Goal: Information Seeking & Learning: Learn about a topic

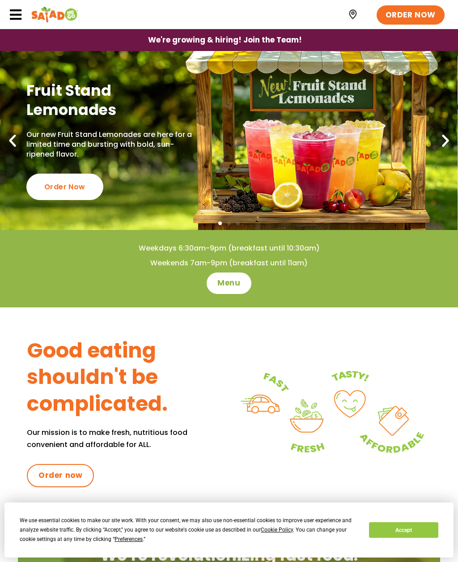
click at [226, 285] on span "Menu" at bounding box center [229, 283] width 23 height 11
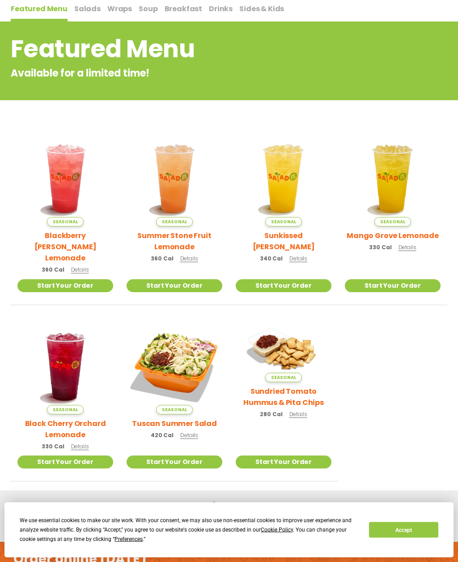
scroll to position [98, 0]
click at [193, 519] on link "Menu in English" at bounding box center [184, 524] width 75 height 11
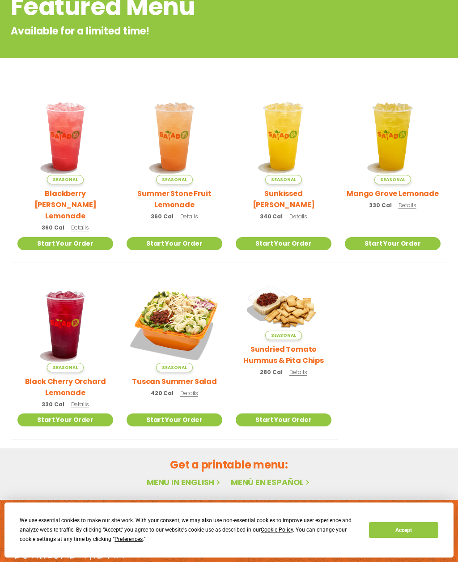
scroll to position [168, 0]
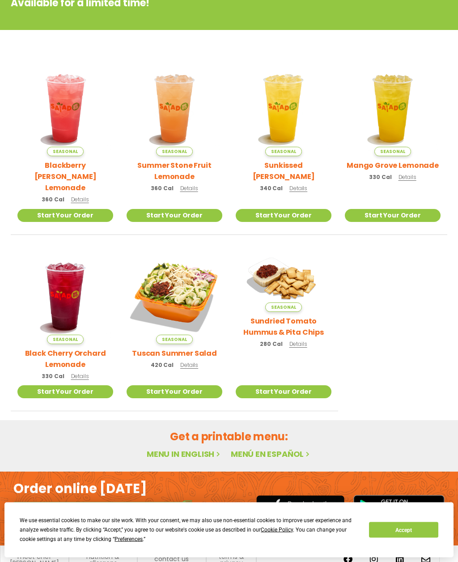
click at [181, 449] on link "Menu in English" at bounding box center [184, 454] width 75 height 11
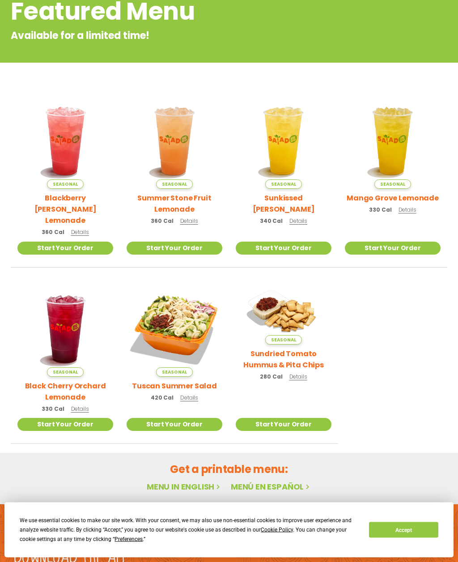
scroll to position [168, 0]
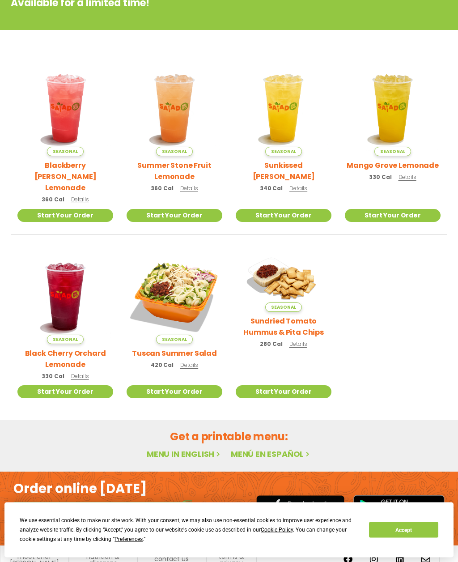
click at [181, 449] on link "Menu in English" at bounding box center [184, 454] width 75 height 11
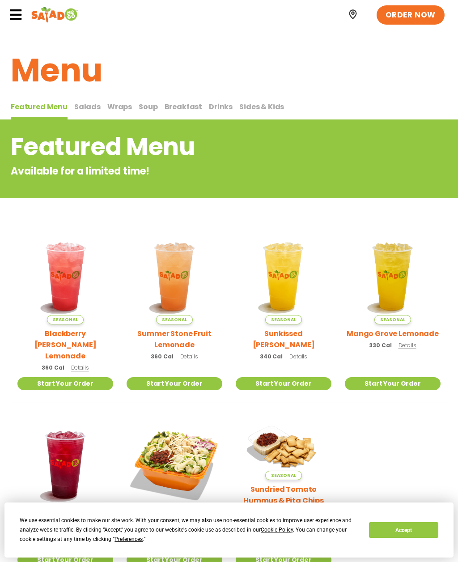
click at [411, 530] on button "Accept" at bounding box center [403, 530] width 69 height 16
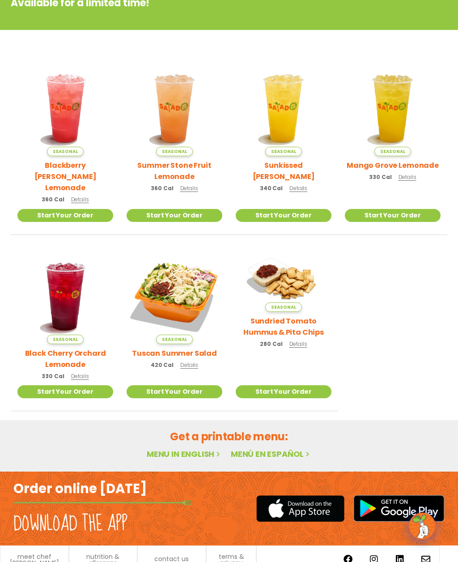
scroll to position [168, 0]
click at [174, 449] on link "Menu in English" at bounding box center [184, 454] width 75 height 11
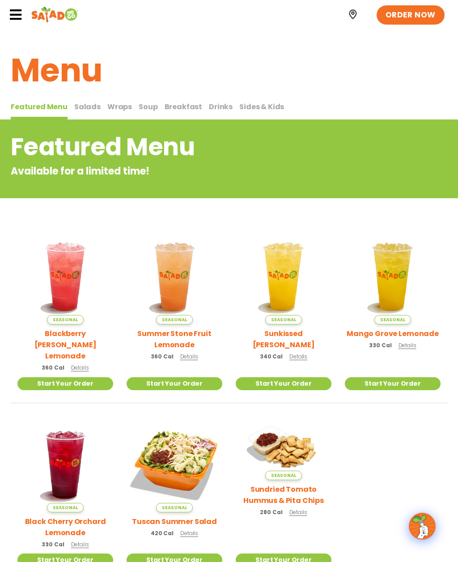
click at [82, 108] on span "Salads" at bounding box center [87, 107] width 26 height 10
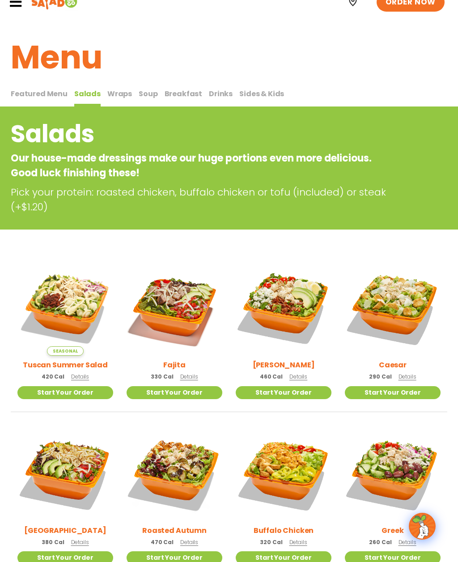
scroll to position [26, 0]
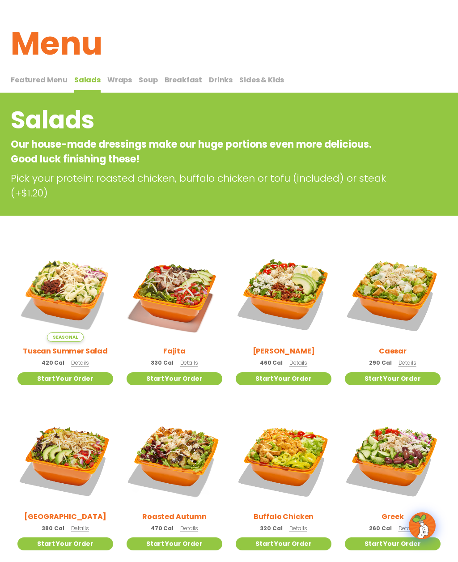
click at [183, 359] on span "Details" at bounding box center [189, 363] width 18 height 8
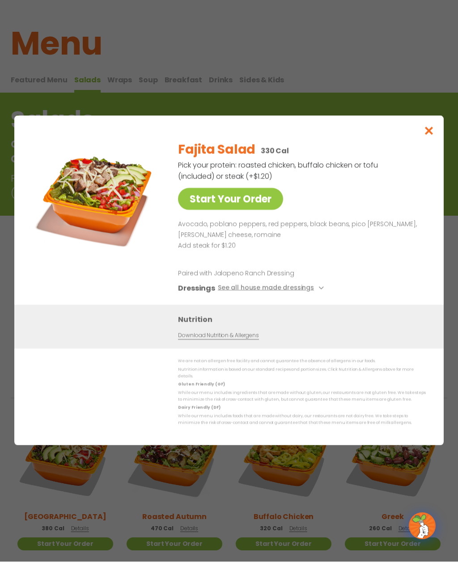
scroll to position [27, 0]
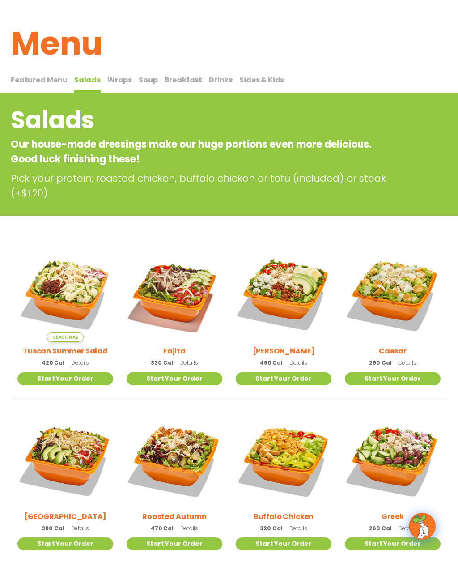
click at [186, 358] on p "330 Cal Details" at bounding box center [174, 362] width 47 height 9
click at [78, 359] on span "Details" at bounding box center [80, 363] width 18 height 8
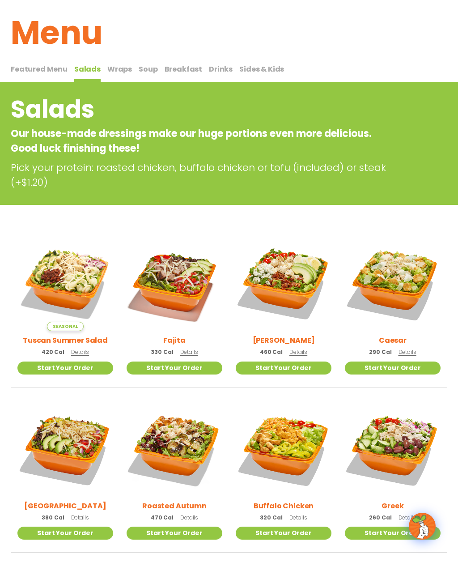
scroll to position [0, 0]
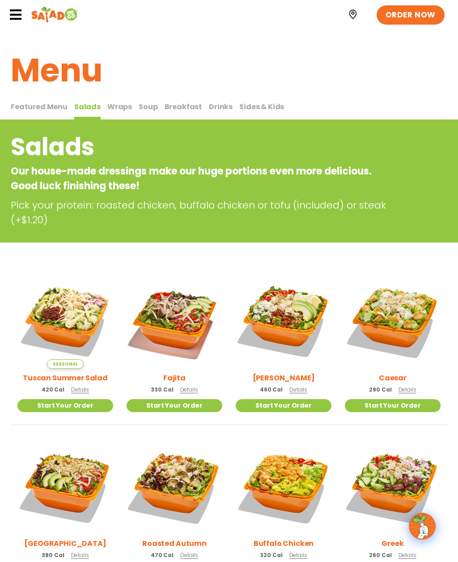
click at [171, 112] on button "Breakfast Breakfast" at bounding box center [184, 110] width 38 height 19
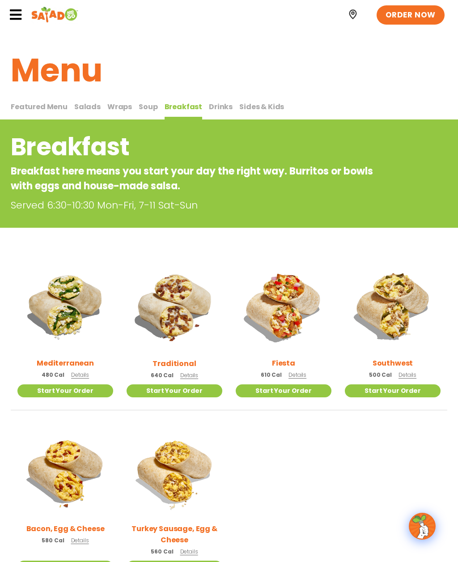
click at [185, 374] on span "Details" at bounding box center [189, 376] width 18 height 8
